Goal: Navigation & Orientation: Find specific page/section

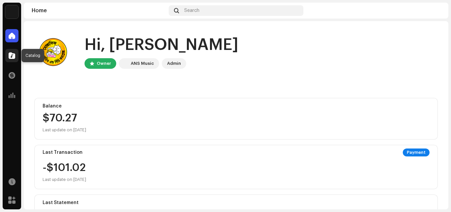
click at [10, 56] on span at bounding box center [12, 55] width 7 height 5
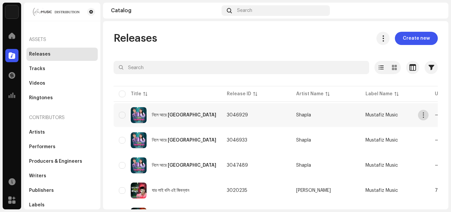
click at [424, 114] on span "button" at bounding box center [423, 114] width 5 height 5
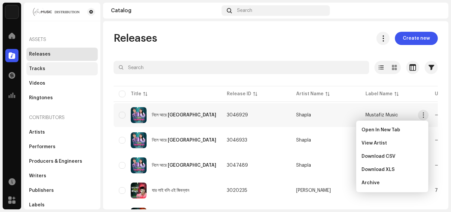
click at [44, 70] on div "Tracks" at bounding box center [62, 68] width 66 height 5
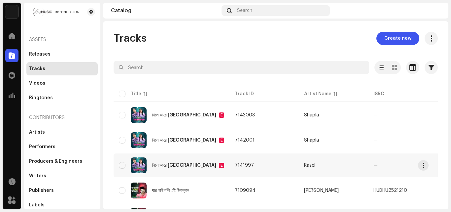
click at [374, 166] on div "—" at bounding box center [376, 165] width 4 height 5
click at [423, 166] on span "button" at bounding box center [423, 165] width 5 height 5
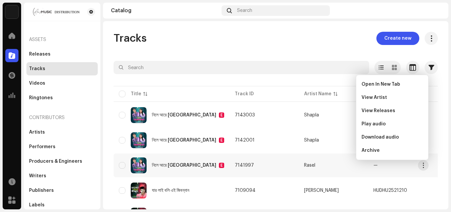
click at [286, 27] on div "Tracks Create new Selected 0 Options Filters Distribution status In progress No…" at bounding box center [276, 115] width 346 height 188
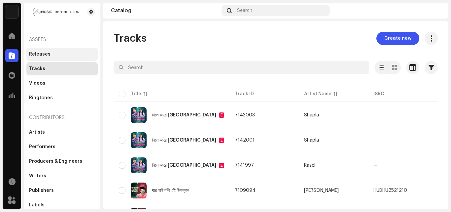
click at [34, 57] on div "Releases" at bounding box center [61, 54] width 71 height 13
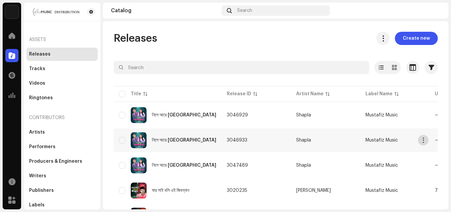
click at [426, 141] on span "button" at bounding box center [423, 139] width 5 height 5
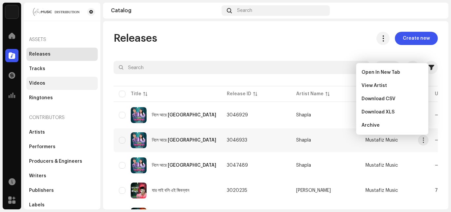
click at [45, 85] on div "Videos" at bounding box center [62, 83] width 66 height 5
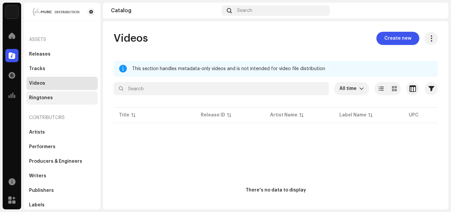
click at [29, 93] on div "Ringtones" at bounding box center [61, 97] width 71 height 13
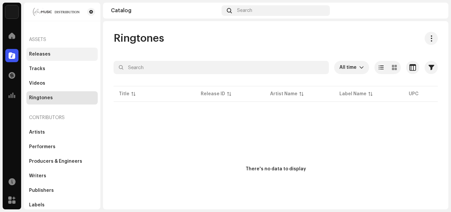
click at [43, 54] on div "Releases" at bounding box center [39, 54] width 21 height 5
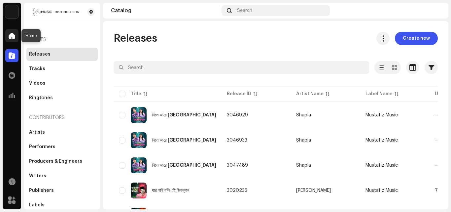
click at [12, 38] on span at bounding box center [12, 35] width 7 height 5
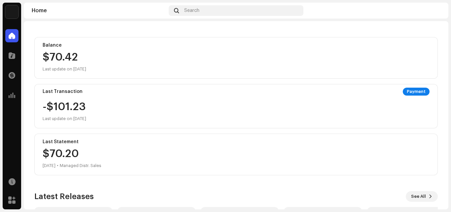
scroll to position [66, 0]
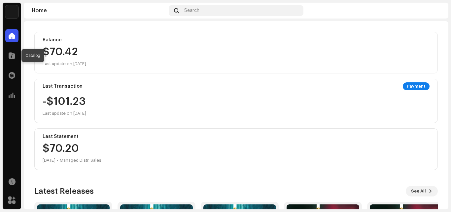
drag, startPoint x: 13, startPoint y: 56, endPoint x: 100, endPoint y: 88, distance: 92.7
click at [13, 56] on span at bounding box center [12, 55] width 7 height 5
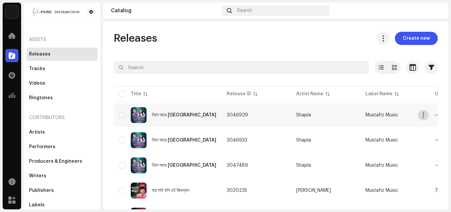
click at [427, 117] on button "button" at bounding box center [423, 115] width 11 height 11
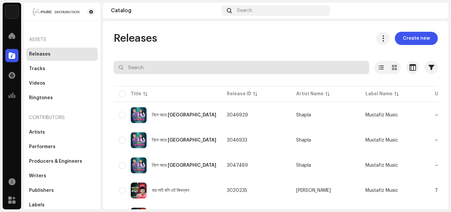
click at [208, 71] on input "text" at bounding box center [242, 67] width 256 height 13
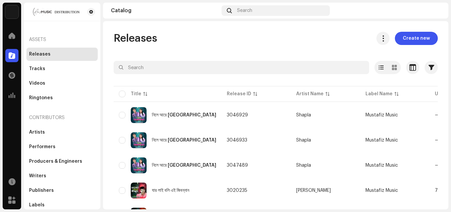
click at [219, 36] on div "Releases Create new" at bounding box center [276, 38] width 325 height 13
